Goal: Information Seeking & Learning: Learn about a topic

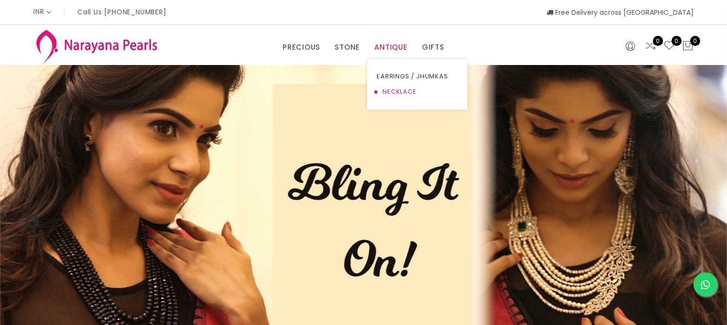
click at [394, 90] on link "NECKLACE" at bounding box center [417, 91] width 81 height 15
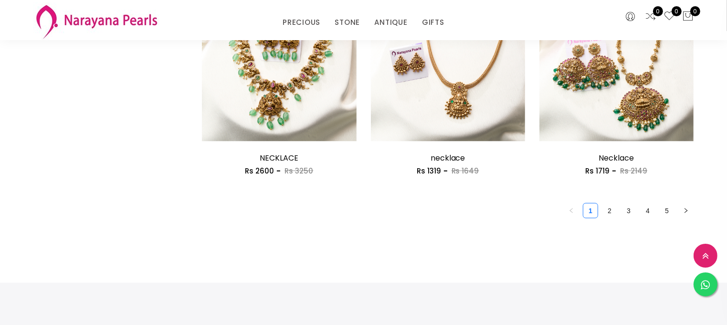
scroll to position [1414, 0]
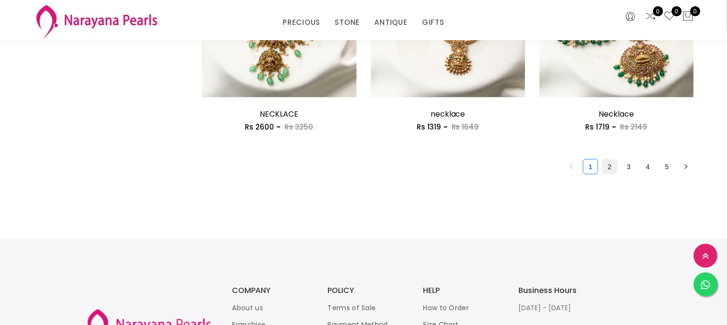
click at [614, 167] on link "2" at bounding box center [609, 166] width 14 height 14
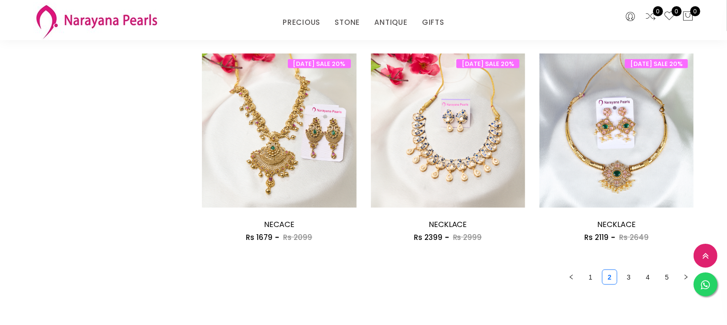
scroll to position [1403, 0]
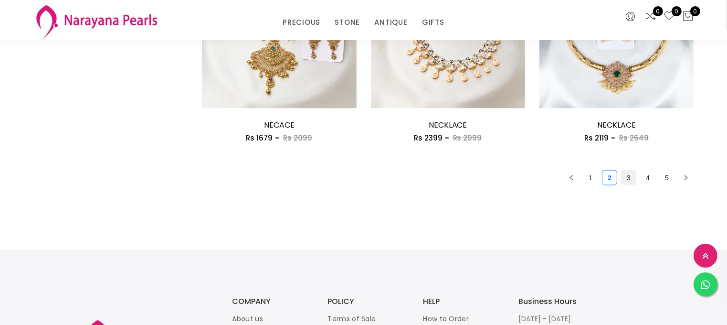
click at [632, 173] on link "3" at bounding box center [628, 177] width 14 height 14
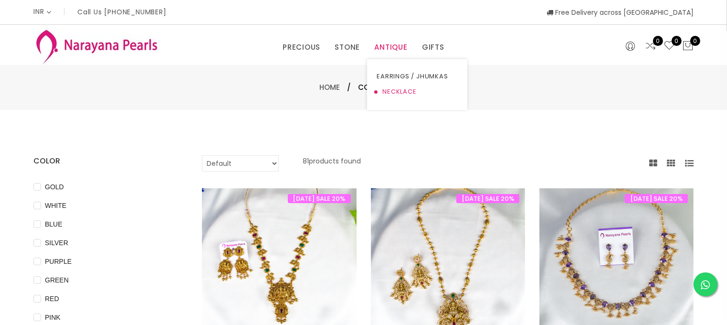
click at [399, 94] on link "NECKLACE" at bounding box center [417, 91] width 81 height 15
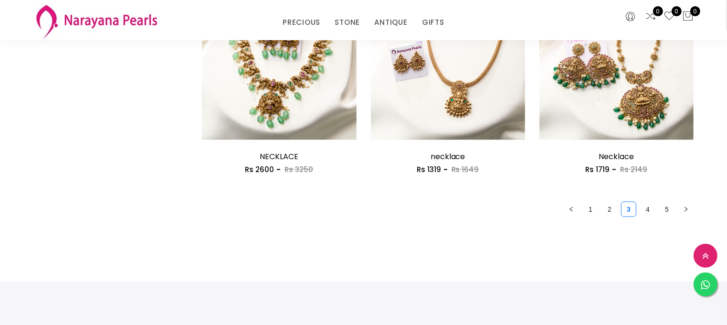
scroll to position [1381, 0]
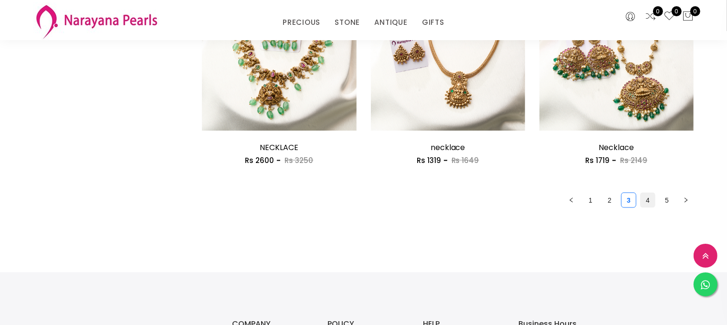
click at [653, 204] on link "4" at bounding box center [647, 200] width 14 height 14
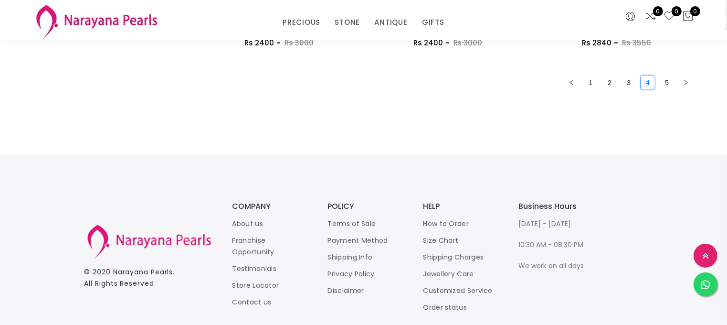
scroll to position [1291, 0]
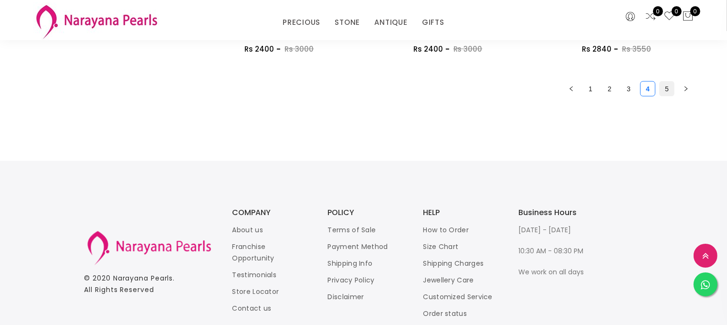
click at [668, 89] on link "5" at bounding box center [667, 89] width 14 height 14
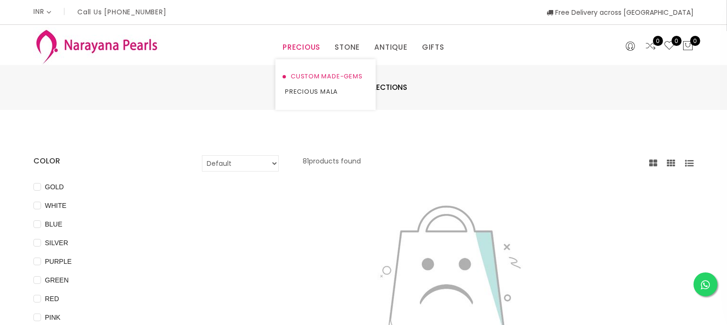
click at [314, 76] on link "CUSTOM MADE-GEMS" at bounding box center [325, 76] width 81 height 15
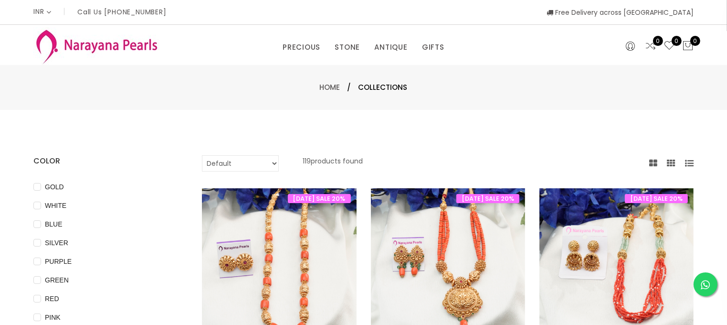
click at [96, 42] on img at bounding box center [96, 46] width 126 height 38
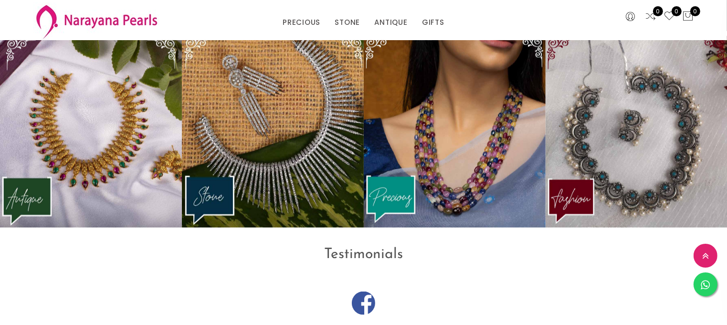
scroll to position [1256, 0]
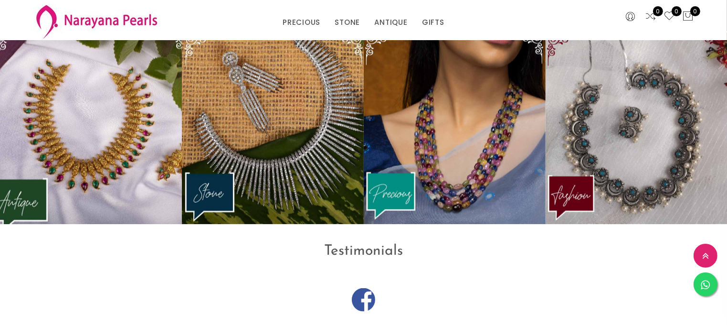
click at [116, 118] on img at bounding box center [91, 128] width 200 height 210
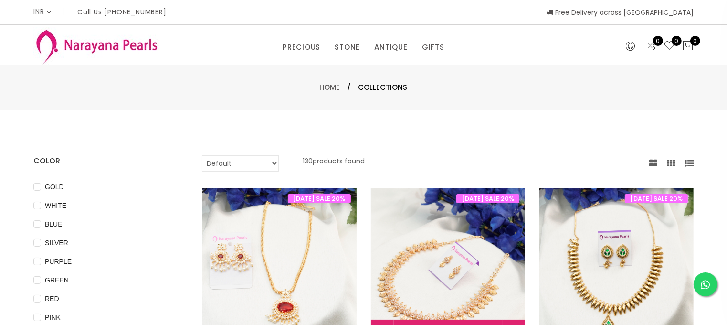
click at [437, 242] on img at bounding box center [448, 265] width 154 height 154
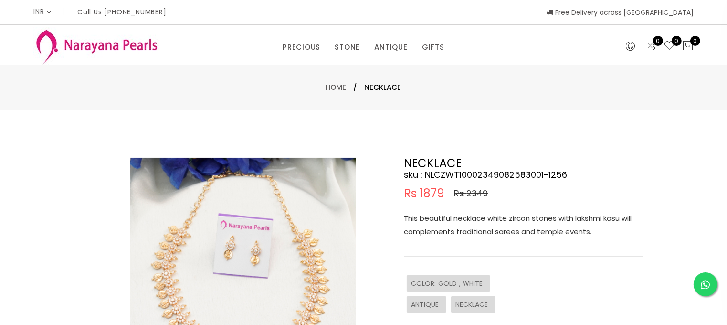
click at [250, 251] on img at bounding box center [243, 270] width 226 height 226
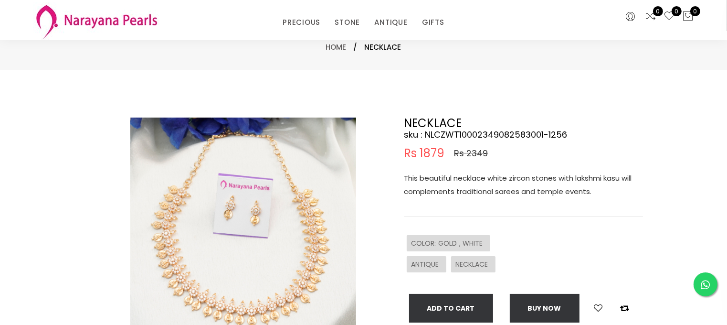
scroll to position [98, 0]
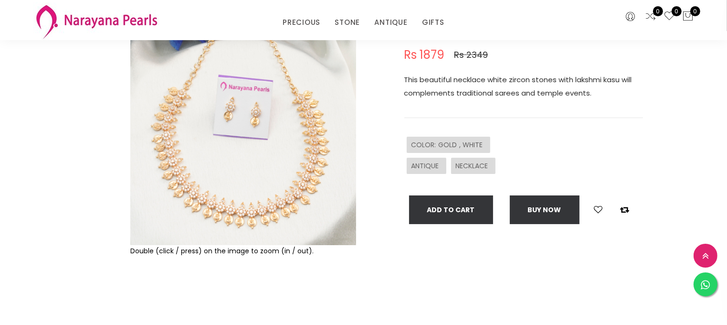
click at [283, 247] on div "Double (click / press) on the image to zoom (in / out)." at bounding box center [243, 250] width 226 height 11
click at [273, 166] on img at bounding box center [243, 132] width 226 height 226
